Goal: Task Accomplishment & Management: Complete application form

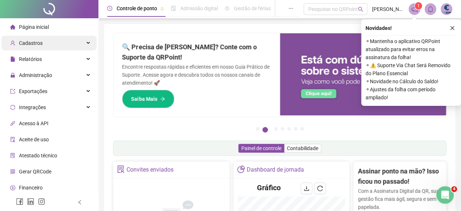
click at [31, 41] on span "Cadastros" at bounding box center [31, 43] width 24 height 6
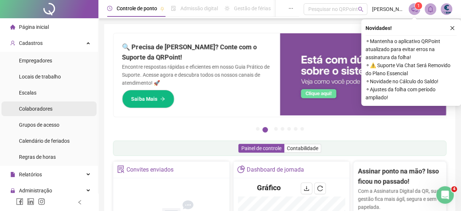
click at [40, 110] on span "Colaboradores" at bounding box center [36, 109] width 34 height 6
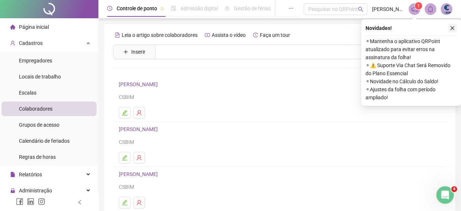
click at [450, 28] on icon "close" at bounding box center [452, 28] width 5 height 5
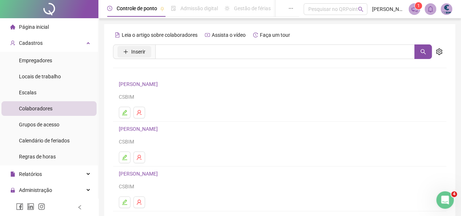
click at [134, 49] on span "Inserir" at bounding box center [138, 52] width 14 height 8
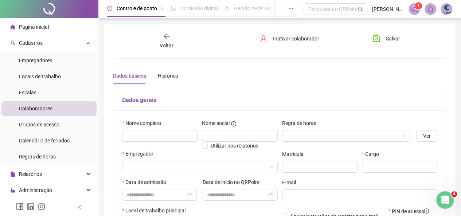
type input "*****"
click at [137, 137] on input "text" at bounding box center [159, 136] width 75 height 12
paste input "**********"
type input "**********"
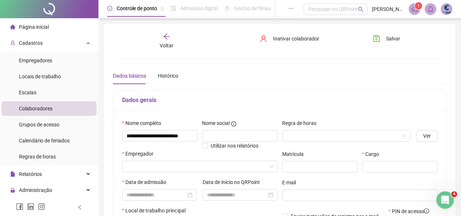
click at [257, 111] on div "**********" at bounding box center [279, 193] width 333 height 164
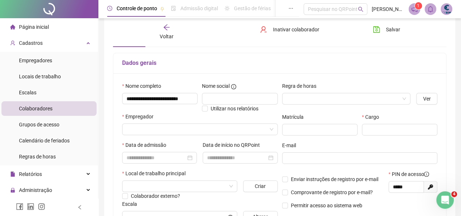
scroll to position [73, 0]
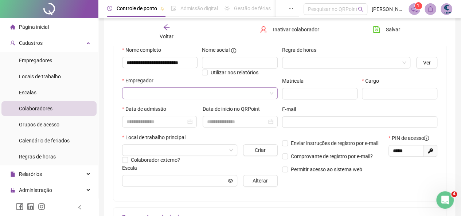
click at [228, 89] on input "search" at bounding box center [197, 93] width 140 height 11
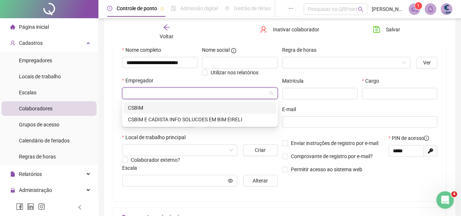
click at [163, 109] on div "CSBIM" at bounding box center [200, 108] width 144 height 8
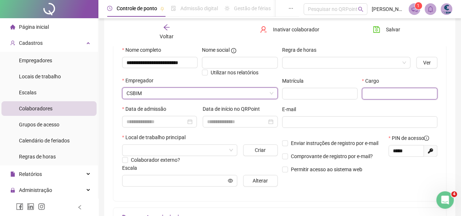
click at [394, 92] on input "text" at bounding box center [399, 94] width 75 height 12
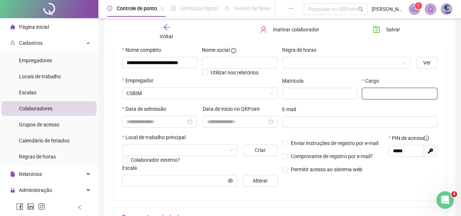
paste input "**********"
type input "**********"
click at [345, 74] on div "Regra de horas" at bounding box center [346, 60] width 135 height 28
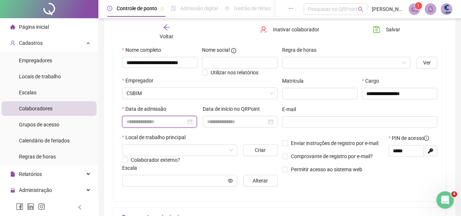
click at [174, 121] on input at bounding box center [156, 122] width 59 height 8
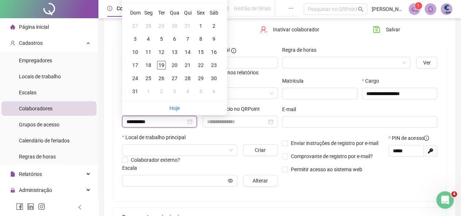
type input "**********"
click at [159, 62] on div "19" at bounding box center [161, 65] width 9 height 9
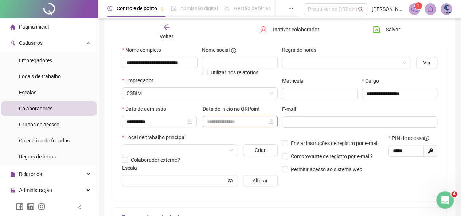
click at [271, 122] on div at bounding box center [240, 122] width 66 height 8
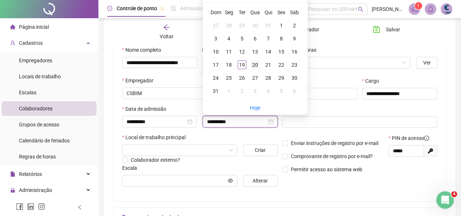
type input "**********"
click at [256, 64] on div "20" at bounding box center [255, 65] width 9 height 9
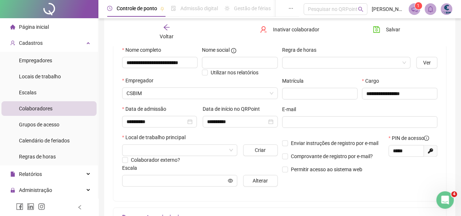
click at [259, 137] on div "Local de trabalho principal" at bounding box center [200, 138] width 156 height 11
click at [179, 146] on input "search" at bounding box center [177, 150] width 100 height 11
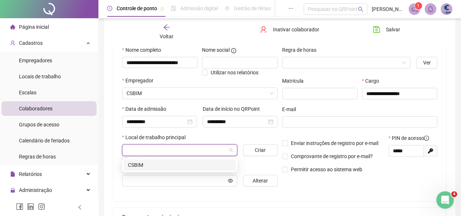
click at [162, 164] on div "CSBIM" at bounding box center [180, 165] width 104 height 8
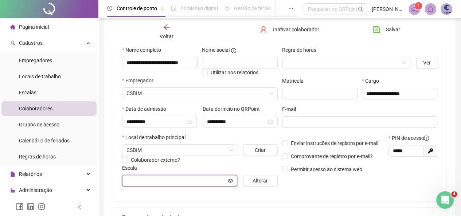
click at [190, 179] on input "text" at bounding box center [177, 181] width 100 height 8
click at [249, 180] on button "Alterar" at bounding box center [260, 181] width 35 height 12
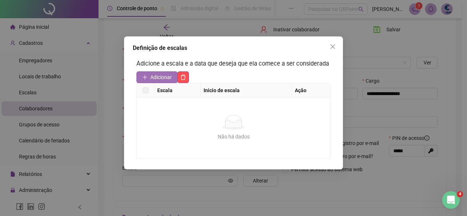
click at [158, 79] on span "Adicionar" at bounding box center [161, 77] width 22 height 8
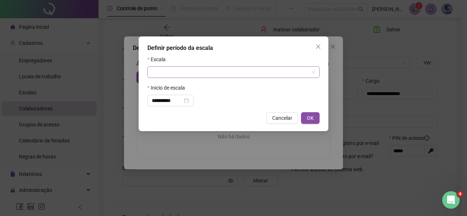
click at [173, 74] on input "search" at bounding box center [230, 72] width 157 height 11
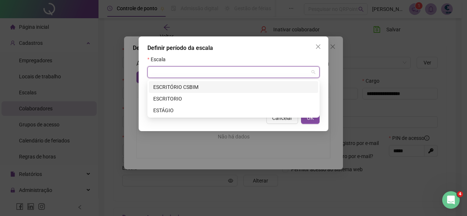
click at [176, 89] on div "ESCRITÓRIO CSBIM" at bounding box center [233, 87] width 160 height 8
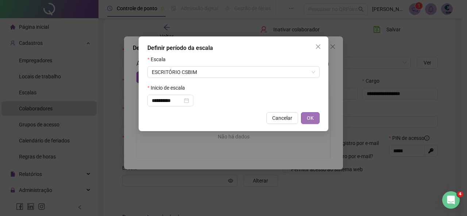
click at [307, 118] on span "OK" at bounding box center [310, 118] width 7 height 8
type input "**********"
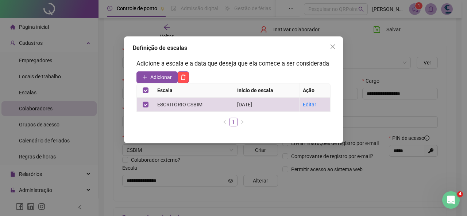
click at [262, 124] on ul "1" at bounding box center [233, 122] width 194 height 9
click at [333, 46] on icon "close" at bounding box center [333, 47] width 6 height 6
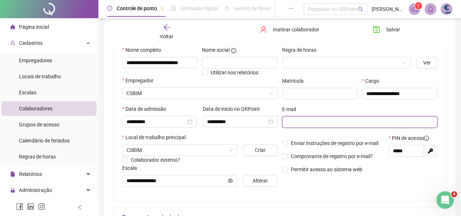
click at [319, 123] on input "text" at bounding box center [360, 122] width 146 height 8
type input "**********"
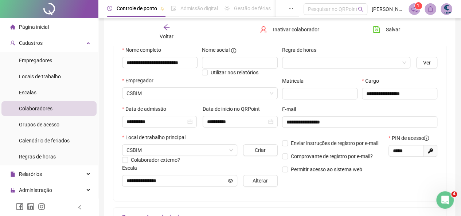
click at [313, 189] on div "**********" at bounding box center [360, 119] width 160 height 147
click at [392, 64] on input "search" at bounding box center [343, 62] width 113 height 11
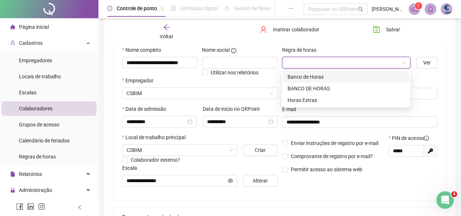
click at [319, 75] on div "Banco de Horas" at bounding box center [346, 77] width 117 height 8
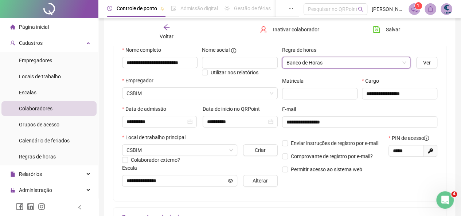
click at [380, 173] on p "Permitir acesso ao sistema web" at bounding box center [333, 170] width 102 height 8
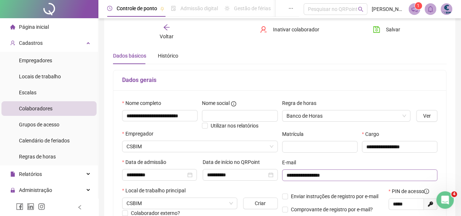
scroll to position [0, 0]
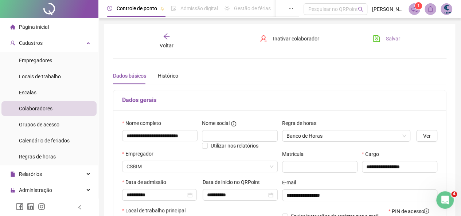
click at [380, 40] on icon "save" at bounding box center [376, 38] width 7 height 7
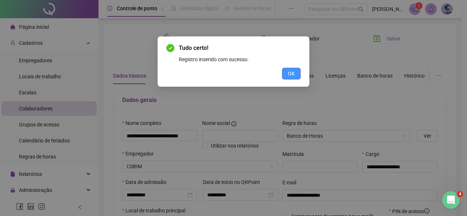
click at [297, 73] on button "OK" at bounding box center [291, 74] width 19 height 12
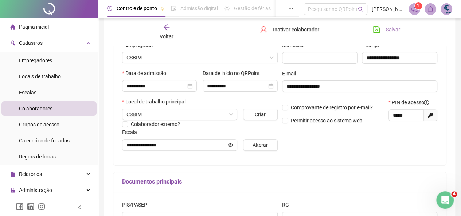
scroll to position [109, 0]
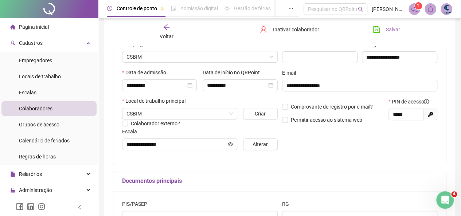
click at [322, 151] on div "**********" at bounding box center [360, 82] width 160 height 147
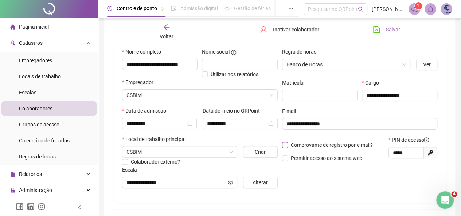
scroll to position [36, 0]
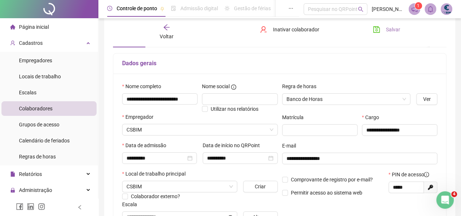
click at [375, 26] on button "Salvar" at bounding box center [387, 30] width 38 height 12
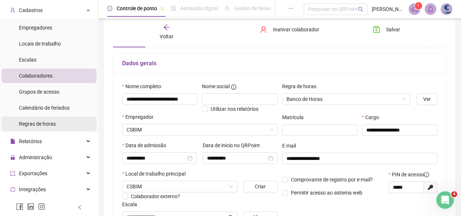
scroll to position [109, 0]
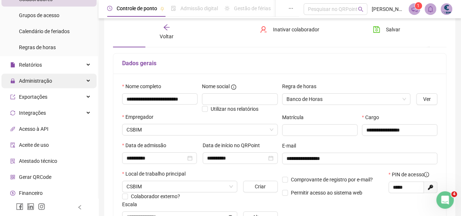
click at [42, 80] on span "Administração" at bounding box center [35, 81] width 33 height 6
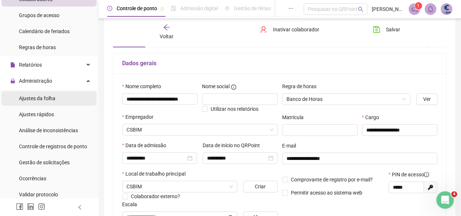
click at [37, 101] on span "Ajustes da folha" at bounding box center [37, 99] width 36 height 6
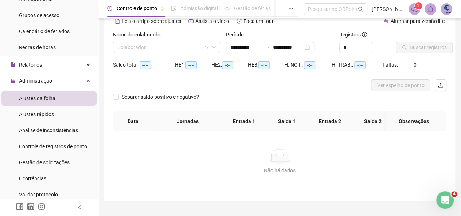
click at [156, 55] on div "Nome do colaborador Colaborador" at bounding box center [166, 45] width 113 height 28
click at [156, 47] on input "search" at bounding box center [163, 47] width 92 height 11
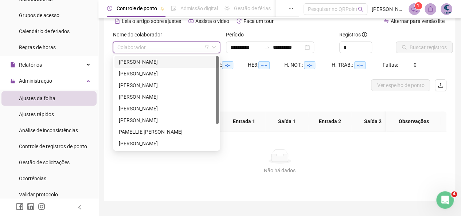
click at [145, 65] on div "[PERSON_NAME]" at bounding box center [167, 62] width 96 height 8
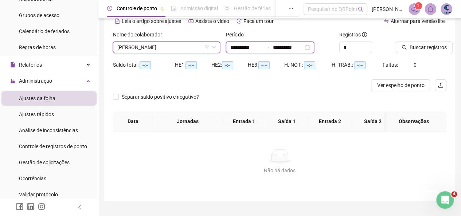
click at [300, 47] on input "**********" at bounding box center [288, 47] width 31 height 8
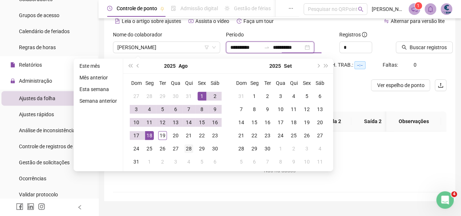
type input "**********"
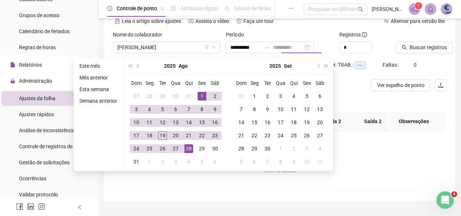
click at [186, 148] on div "28" at bounding box center [189, 148] width 9 height 9
type input "**********"
click at [441, 45] on span "Buscar registros" at bounding box center [428, 47] width 37 height 8
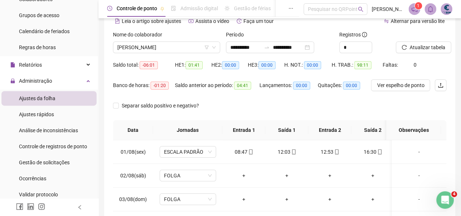
click at [112, 105] on div "**********" at bounding box center [279, 146] width 351 height 317
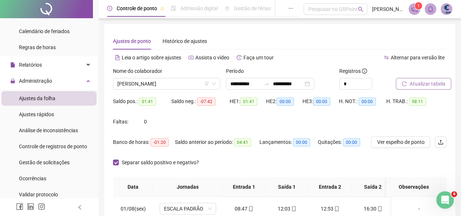
click at [431, 86] on span "Atualizar tabela" at bounding box center [428, 84] width 36 height 8
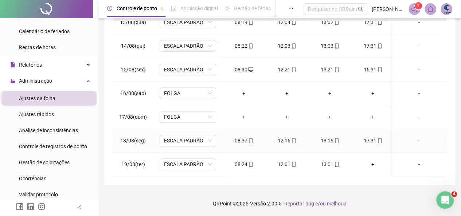
scroll to position [298, 0]
click at [373, 160] on div "+" at bounding box center [372, 164] width 31 height 8
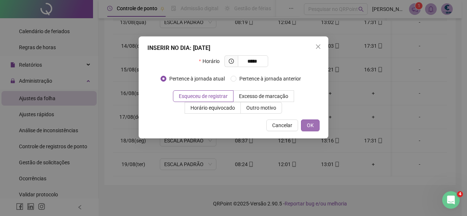
type input "*****"
click at [311, 128] on span "OK" at bounding box center [310, 125] width 7 height 8
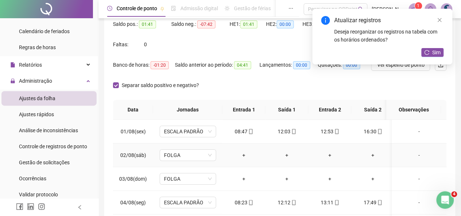
scroll to position [0, 0]
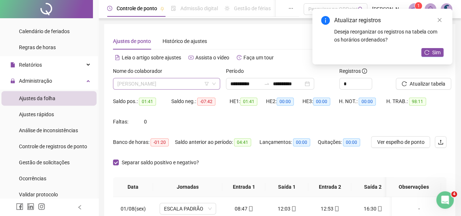
click at [150, 80] on span "[PERSON_NAME]" at bounding box center [166, 83] width 98 height 11
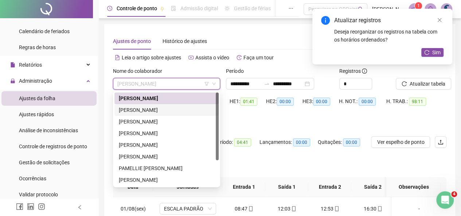
click at [143, 111] on div "[PERSON_NAME]" at bounding box center [167, 110] width 96 height 8
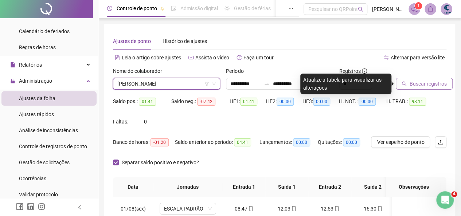
click at [420, 85] on span "Buscar registros" at bounding box center [428, 84] width 37 height 8
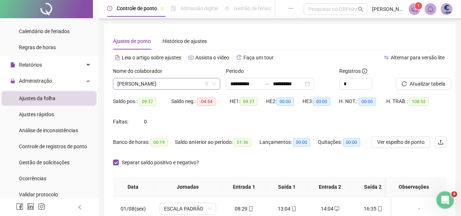
click at [144, 83] on span "[PERSON_NAME]" at bounding box center [166, 83] width 98 height 11
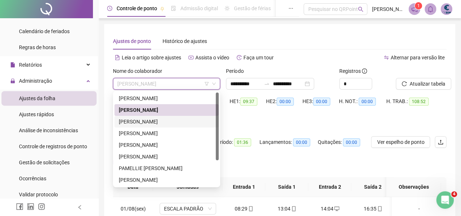
click at [150, 122] on div "[PERSON_NAME]" at bounding box center [167, 122] width 96 height 8
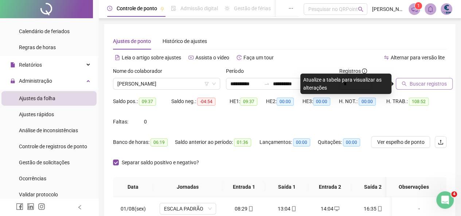
click at [423, 83] on span "Buscar registros" at bounding box center [428, 84] width 37 height 8
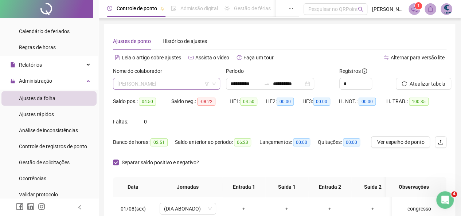
click at [182, 85] on span "[PERSON_NAME]" at bounding box center [166, 83] width 98 height 11
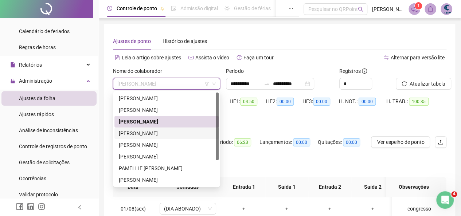
click at [159, 132] on div "[PERSON_NAME]" at bounding box center [167, 133] width 96 height 8
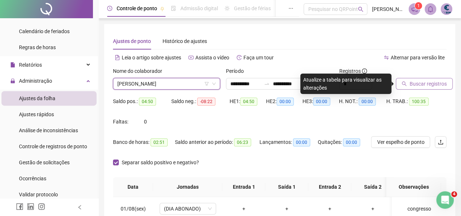
click at [414, 83] on span "Buscar registros" at bounding box center [428, 84] width 37 height 8
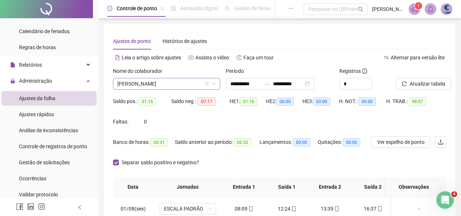
click at [142, 80] on span "[PERSON_NAME]" at bounding box center [166, 83] width 98 height 11
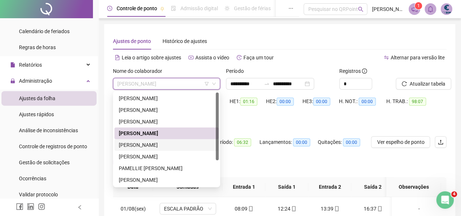
drag, startPoint x: 136, startPoint y: 143, endPoint x: 233, endPoint y: 97, distance: 107.9
click at [136, 143] on div "[PERSON_NAME]" at bounding box center [167, 145] width 96 height 8
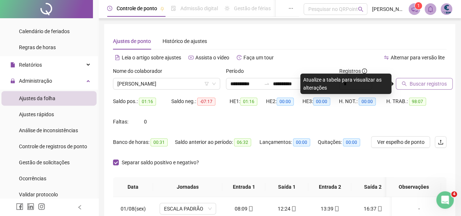
click at [413, 80] on button "Buscar registros" at bounding box center [424, 84] width 57 height 12
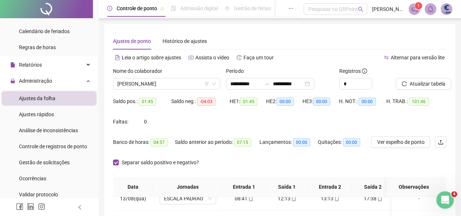
click at [149, 75] on div "Nome do colaborador" at bounding box center [166, 72] width 107 height 11
click at [150, 85] on span "[PERSON_NAME]" at bounding box center [166, 83] width 98 height 11
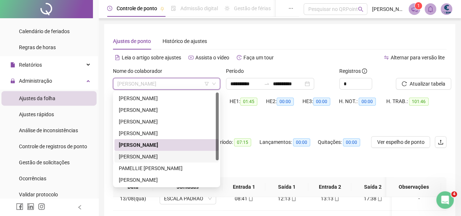
click at [150, 156] on div "[PERSON_NAME]" at bounding box center [167, 157] width 96 height 8
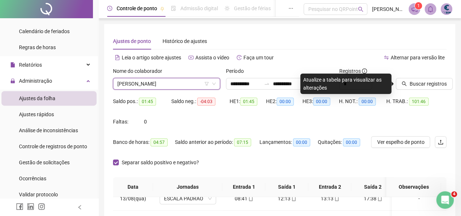
click at [167, 72] on label "Nome do colaborador" at bounding box center [140, 71] width 54 height 8
click at [167, 81] on span "[PERSON_NAME]" at bounding box center [166, 83] width 98 height 11
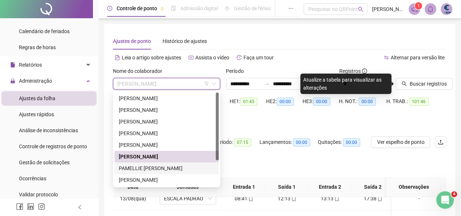
click at [155, 169] on div "PAMELLIE [PERSON_NAME]" at bounding box center [167, 168] width 96 height 8
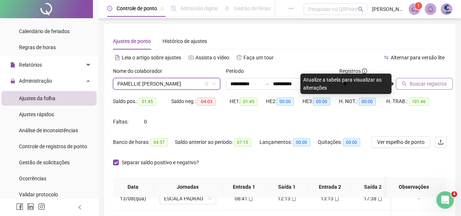
click at [441, 89] on button "Buscar registros" at bounding box center [424, 84] width 57 height 12
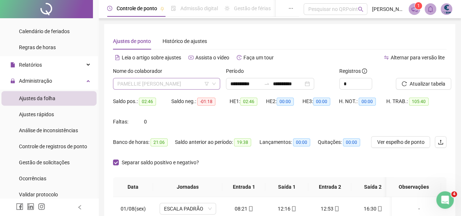
click at [148, 86] on span "PAMELLIE [PERSON_NAME]" at bounding box center [166, 83] width 98 height 11
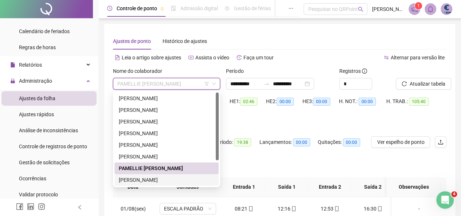
click at [144, 181] on div "[PERSON_NAME]" at bounding box center [167, 180] width 96 height 8
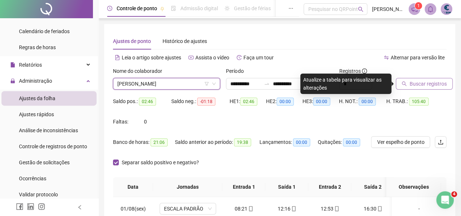
click at [410, 79] on button "Buscar registros" at bounding box center [424, 84] width 57 height 12
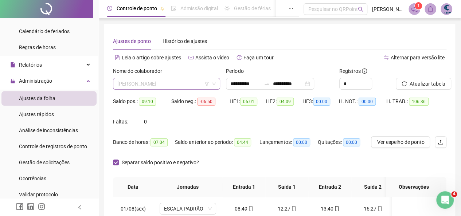
click at [160, 84] on span "[PERSON_NAME]" at bounding box center [166, 83] width 98 height 11
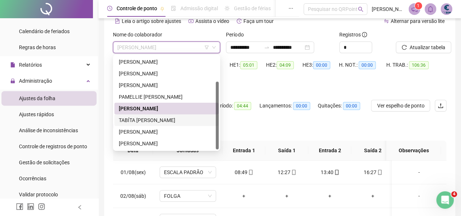
click at [163, 121] on div "TABÍTA [PERSON_NAME]" at bounding box center [167, 120] width 96 height 8
